Goal: Task Accomplishment & Management: Use online tool/utility

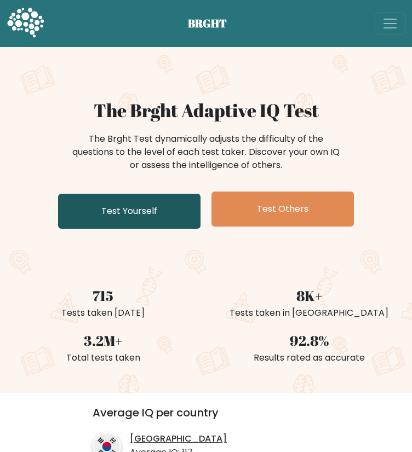
click at [164, 222] on link "Test Yourself" at bounding box center [129, 211] width 142 height 35
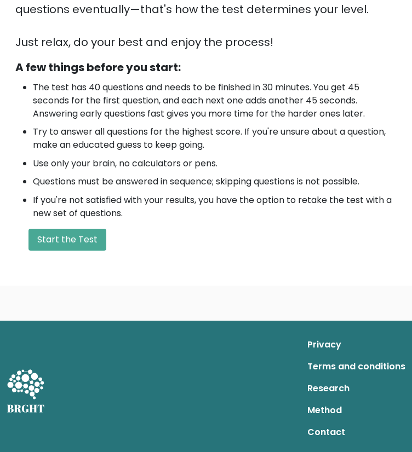
scroll to position [283, 0]
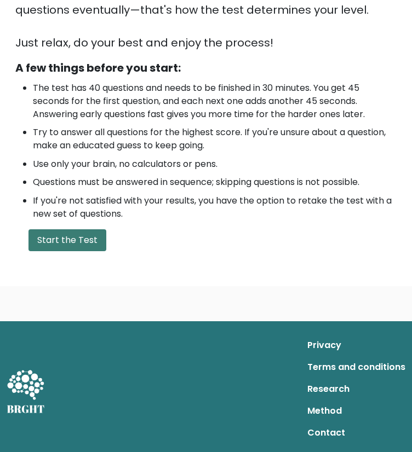
click at [92, 241] on button "Start the Test" at bounding box center [67, 240] width 78 height 22
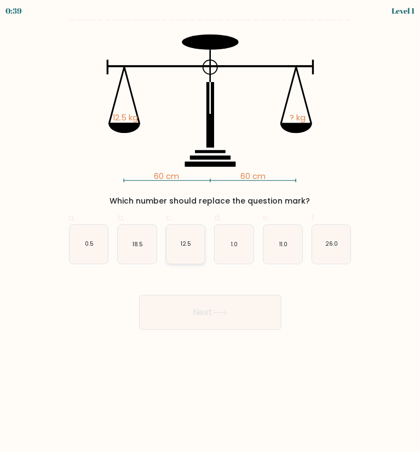
click at [175, 242] on icon "12.5" at bounding box center [185, 244] width 39 height 39
click at [210, 233] on input "c. 12.5" at bounding box center [210, 229] width 1 height 7
radio input "true"
click at [208, 314] on button "Next" at bounding box center [210, 312] width 142 height 35
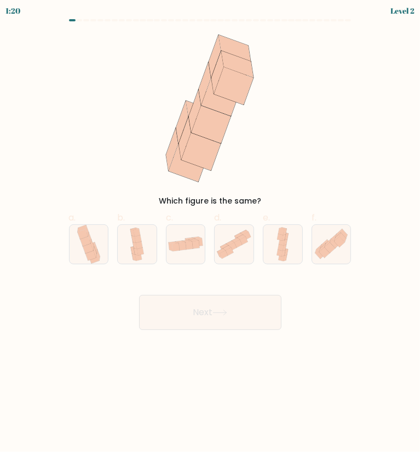
drag, startPoint x: 205, startPoint y: 158, endPoint x: 272, endPoint y: 180, distance: 70.0
click at [272, 180] on div "Which figure is the same?" at bounding box center [210, 121] width 296 height 173
